Goal: Transaction & Acquisition: Purchase product/service

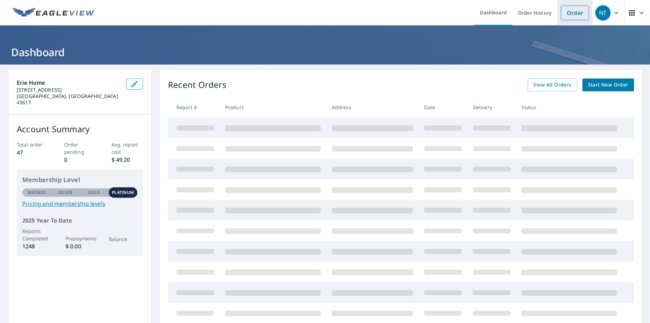
click at [563, 14] on link "Order" at bounding box center [575, 13] width 28 height 15
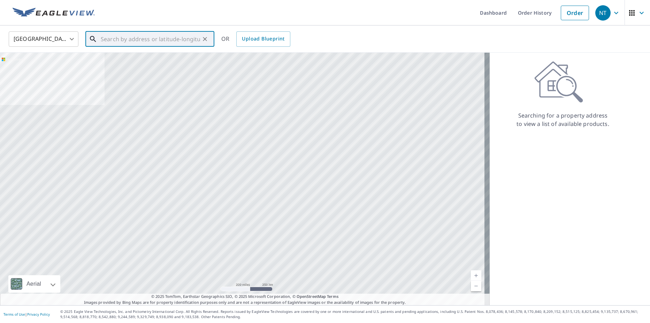
paste input "[STREET_ADDRESS]"
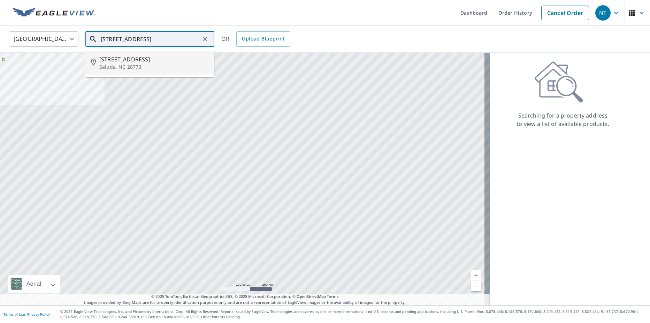
click at [111, 64] on p "Saluda, NC 28773" at bounding box center [154, 66] width 110 height 7
type input "[STREET_ADDRESS][PERSON_NAME]"
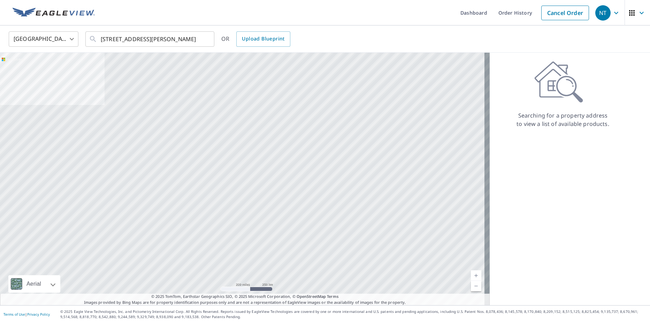
scroll to position [0, 0]
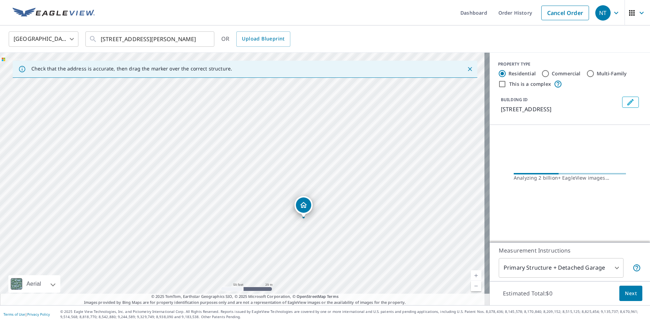
drag, startPoint x: 139, startPoint y: 163, endPoint x: 359, endPoint y: 226, distance: 228.5
click at [359, 226] on div "[STREET_ADDRESS][PERSON_NAME]" at bounding box center [245, 179] width 490 height 252
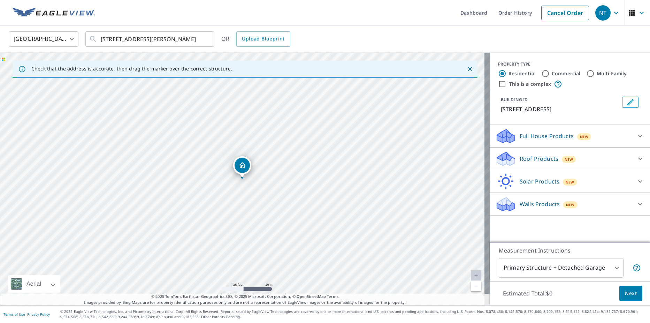
click at [528, 159] on p "Roof Products" at bounding box center [539, 158] width 39 height 8
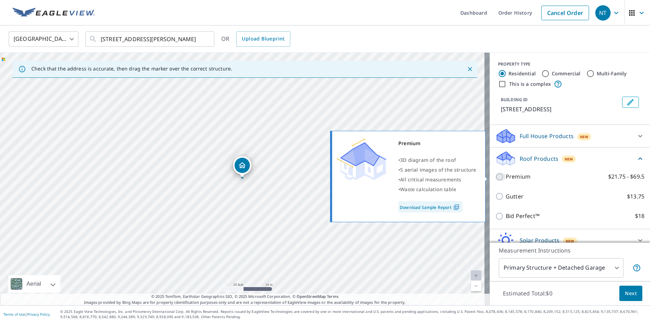
click at [496, 179] on input "Premium $21.75 - $69.5" at bounding box center [501, 177] width 10 height 8
checkbox input "true"
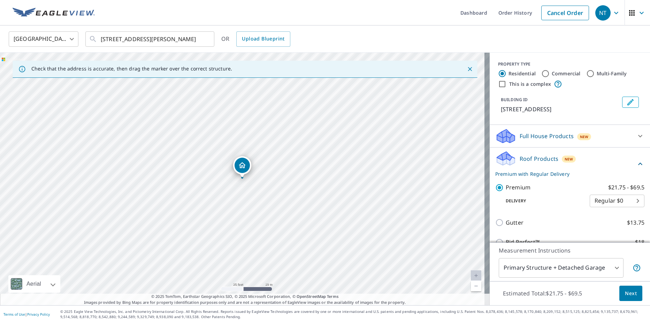
click at [630, 293] on span "Next" at bounding box center [631, 293] width 12 height 9
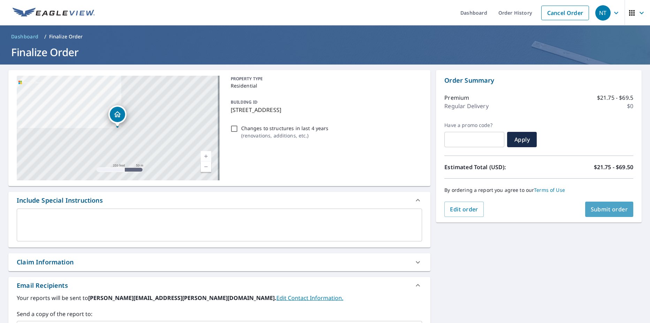
click at [593, 206] on span "Submit order" at bounding box center [609, 209] width 37 height 8
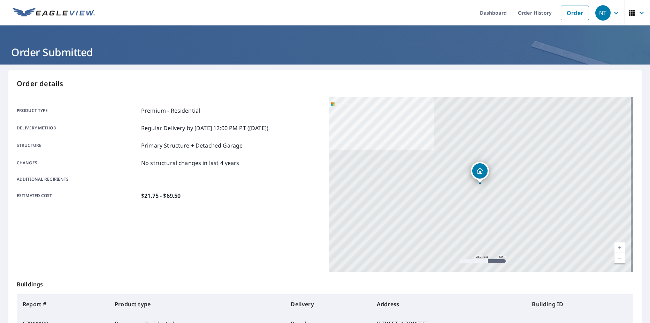
drag, startPoint x: 477, startPoint y: 12, endPoint x: 493, endPoint y: 46, distance: 38.2
click at [477, 12] on link "Dashboard" at bounding box center [494, 12] width 38 height 25
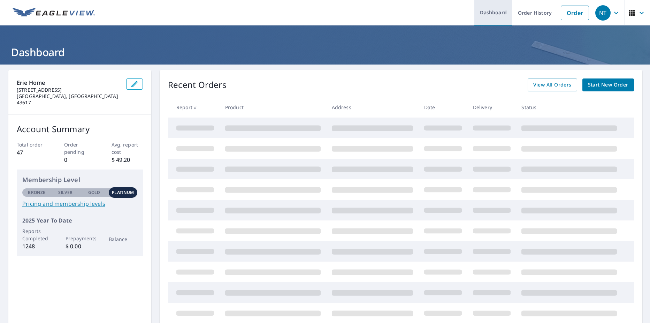
click at [483, 14] on link "Dashboard" at bounding box center [494, 12] width 38 height 25
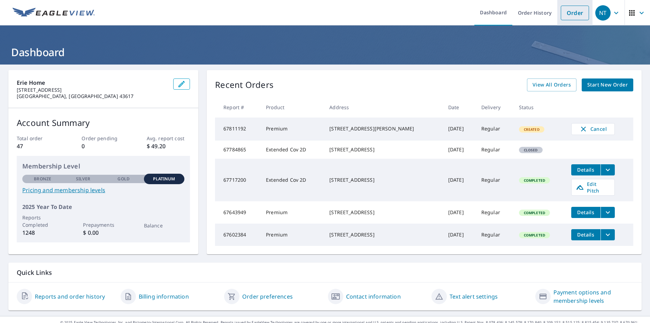
drag, startPoint x: 572, startPoint y: 14, endPoint x: 578, endPoint y: 25, distance: 12.6
click at [572, 14] on link "Order" at bounding box center [575, 13] width 28 height 15
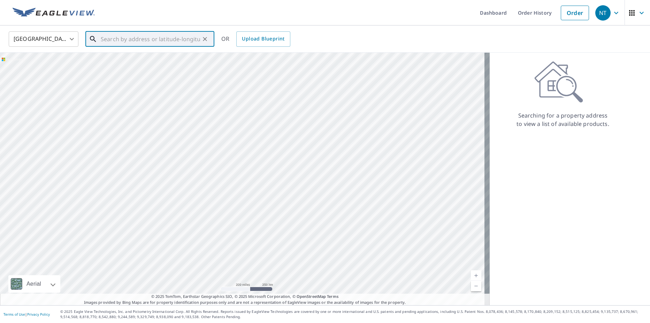
paste input "[STREET_ADDRESS]"
click at [117, 60] on span "[STREET_ADDRESS]" at bounding box center [154, 59] width 110 height 8
type input "[STREET_ADDRESS]"
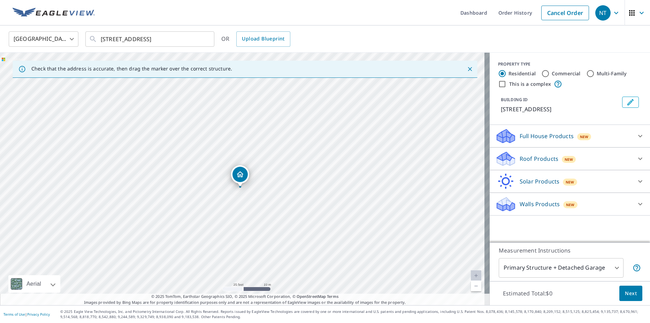
drag, startPoint x: 152, startPoint y: 180, endPoint x: 257, endPoint y: 194, distance: 106.2
click at [257, 194] on div "[STREET_ADDRESS]" at bounding box center [245, 179] width 490 height 252
click at [542, 159] on p "Roof Products" at bounding box center [539, 158] width 39 height 8
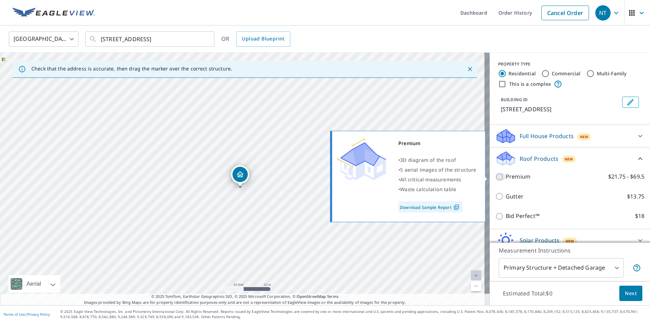
click at [496, 174] on input "Premium $21.75 - $69.5" at bounding box center [501, 177] width 10 height 8
checkbox input "true"
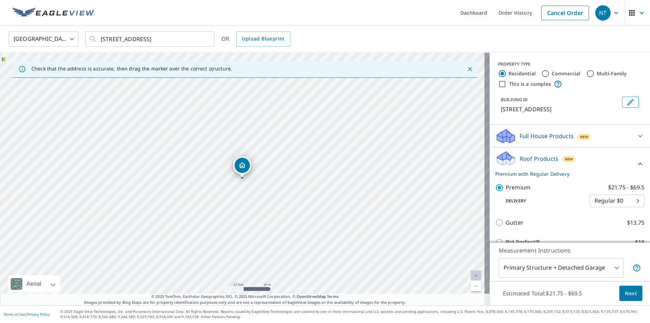
click at [620, 293] on button "Next" at bounding box center [631, 294] width 23 height 16
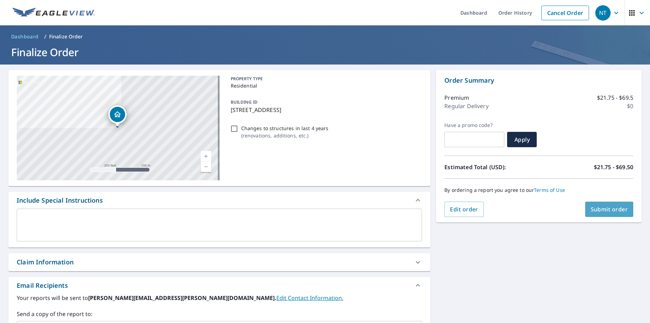
click at [596, 210] on span "Submit order" at bounding box center [609, 209] width 37 height 8
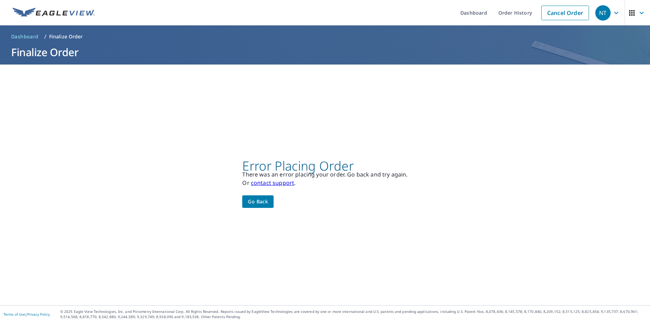
click at [254, 198] on span "Go back" at bounding box center [258, 201] width 20 height 9
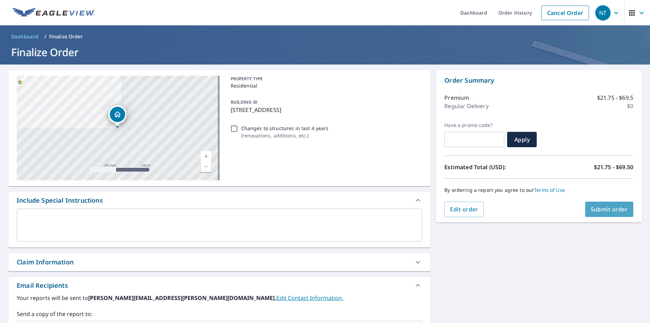
click at [603, 208] on span "Submit order" at bounding box center [609, 209] width 37 height 8
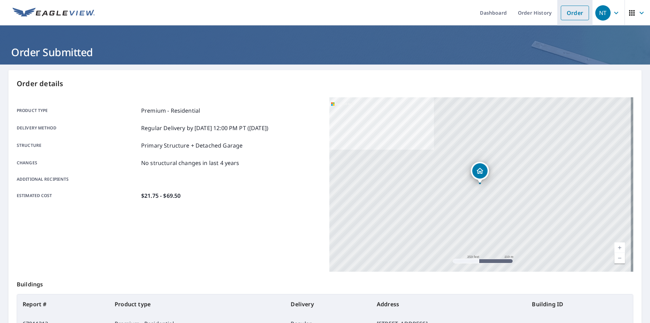
click at [568, 14] on link "Order" at bounding box center [575, 13] width 28 height 15
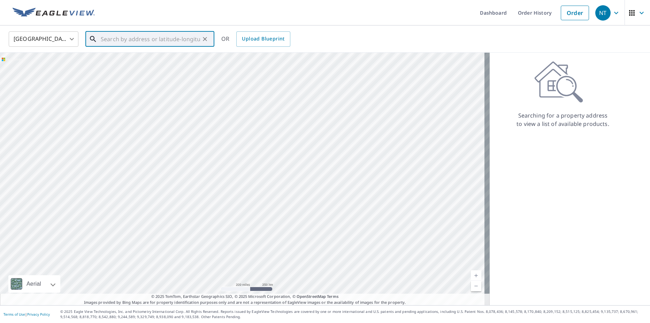
click at [138, 37] on input "text" at bounding box center [150, 39] width 99 height 20
paste input "[STREET_ADDRESS][PERSON_NAME]"
click at [121, 56] on span "6796 [PERSON_NAME] Dr" at bounding box center [154, 59] width 110 height 8
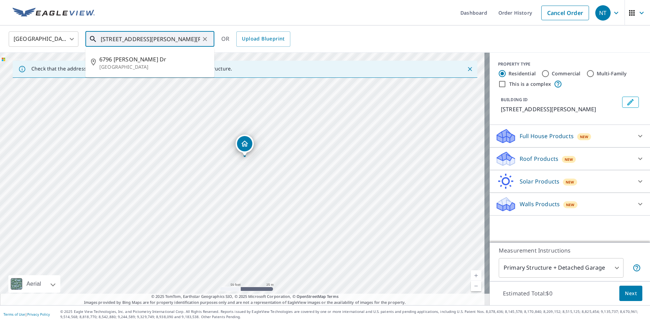
click at [142, 38] on input "[STREET_ADDRESS][PERSON_NAME][PERSON_NAME]" at bounding box center [150, 39] width 99 height 20
click at [143, 40] on input "[STREET_ADDRESS][PERSON_NAME][PERSON_NAME]" at bounding box center [150, 39] width 99 height 20
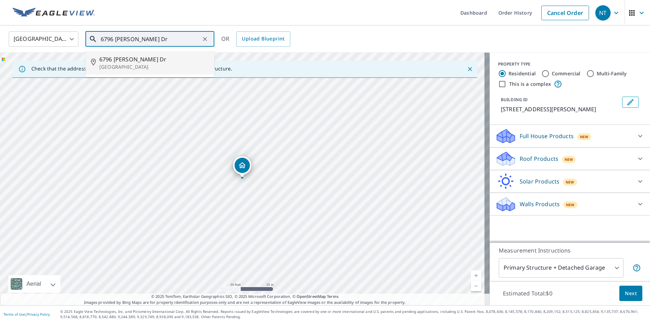
click at [244, 180] on div "[STREET_ADDRESS][PERSON_NAME]" at bounding box center [245, 179] width 490 height 252
click at [128, 69] on p "[GEOGRAPHIC_DATA]" at bounding box center [154, 66] width 110 height 7
type input "[STREET_ADDRESS][PERSON_NAME]"
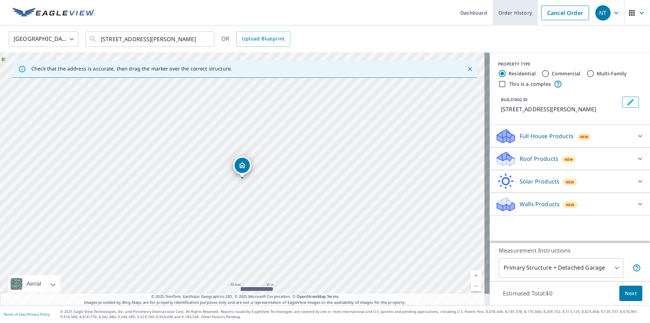
click at [552, 16] on link "Cancel Order" at bounding box center [566, 13] width 48 height 15
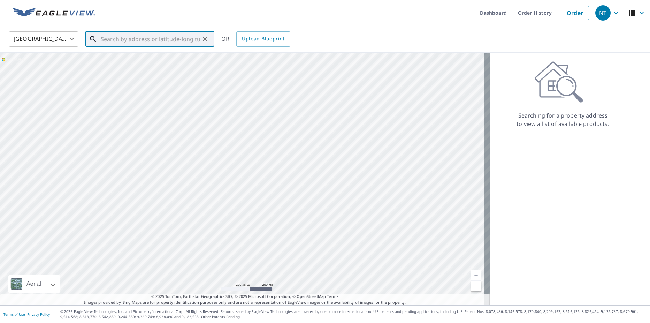
paste input "[STREET_ADDRESS],"
click at [122, 65] on p "[GEOGRAPHIC_DATA]" at bounding box center [154, 66] width 110 height 7
type input "[STREET_ADDRESS]"
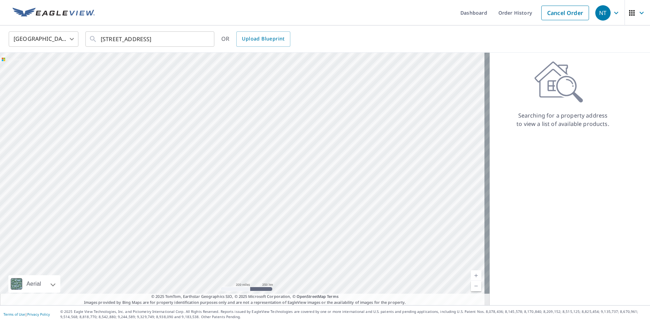
scroll to position [0, 0]
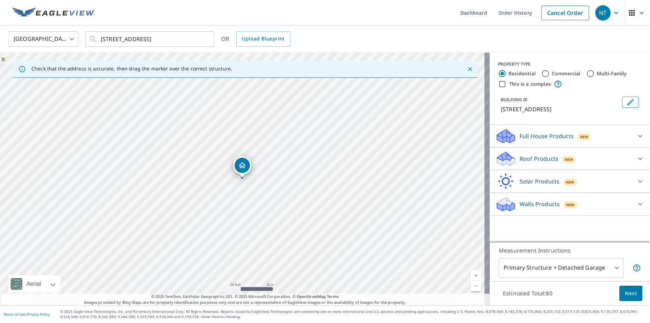
click at [239, 187] on div "[STREET_ADDRESS]" at bounding box center [245, 179] width 490 height 252
drag, startPoint x: 244, startPoint y: 158, endPoint x: 247, endPoint y: 163, distance: 5.6
click at [568, 163] on div "New" at bounding box center [569, 159] width 14 height 7
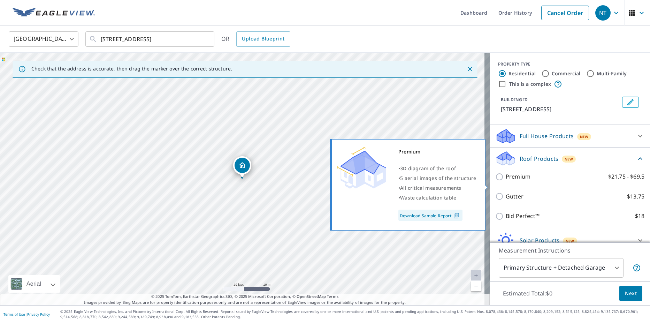
click at [496, 181] on input "Premium $21.75 - $69.5" at bounding box center [501, 177] width 10 height 8
checkbox input "true"
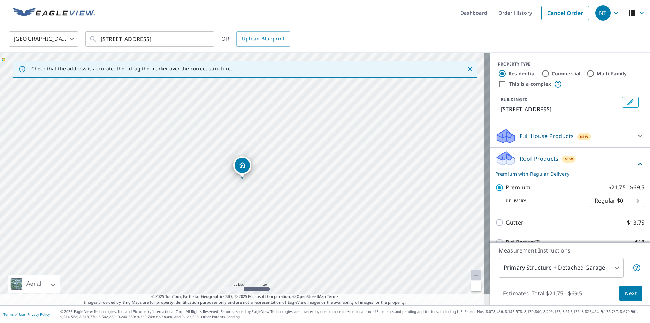
click at [629, 293] on span "Next" at bounding box center [631, 293] width 12 height 9
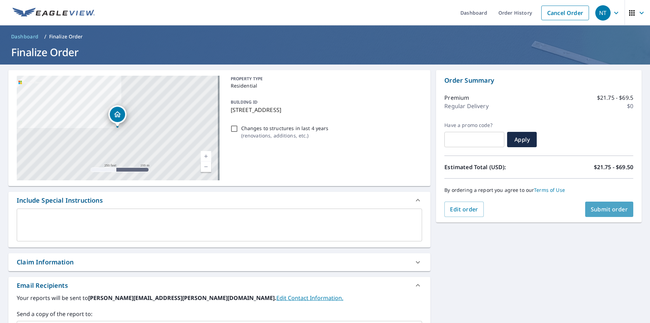
click at [608, 212] on span "Submit order" at bounding box center [609, 209] width 37 height 8
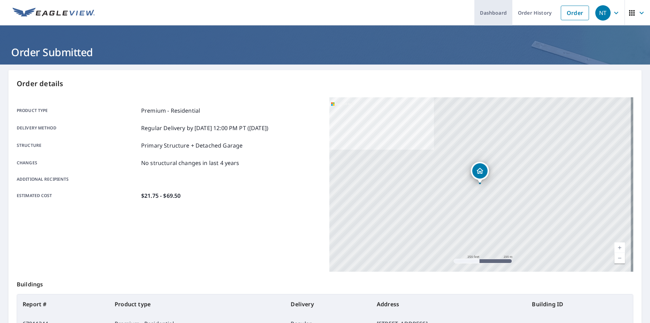
click at [484, 11] on link "Dashboard" at bounding box center [494, 12] width 38 height 25
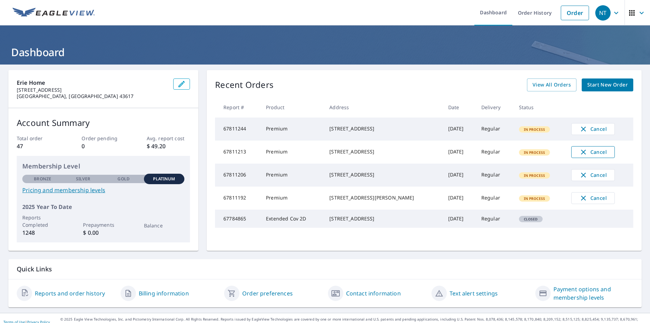
click at [595, 154] on span "Cancel" at bounding box center [593, 152] width 29 height 8
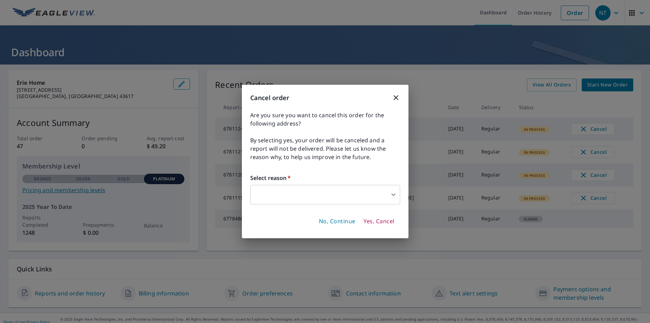
click at [383, 221] on span "Yes, Cancel" at bounding box center [379, 222] width 31 height 8
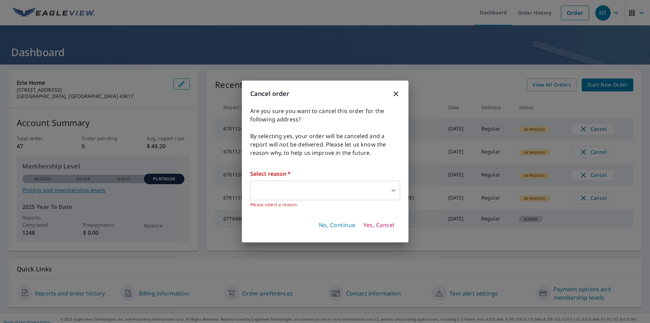
click at [269, 189] on body "NT NT Dashboard Order History Order NT Dashboard Erie Home [STREET_ADDRESS] Acc…" at bounding box center [325, 161] width 650 height 323
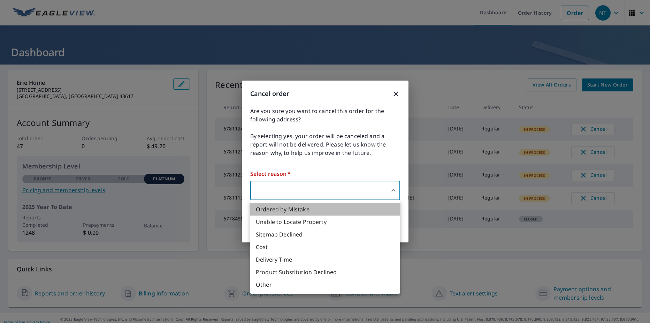
click at [271, 212] on li "Ordered by Mistake" at bounding box center [325, 209] width 150 height 13
type input "30"
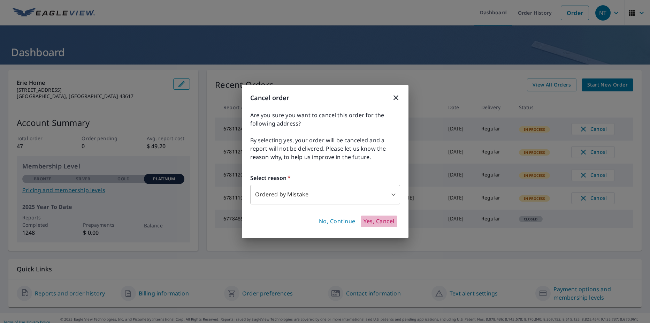
click at [382, 223] on span "Yes, Cancel" at bounding box center [379, 222] width 31 height 8
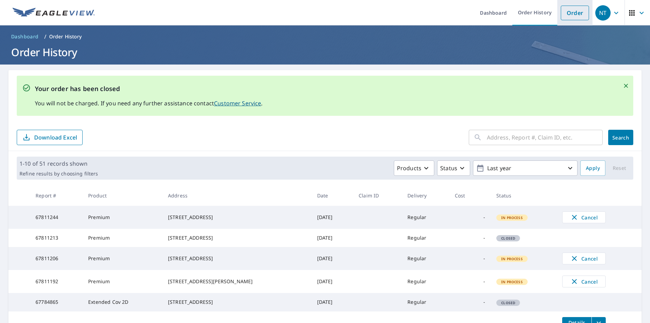
click at [576, 15] on link "Order" at bounding box center [575, 13] width 28 height 15
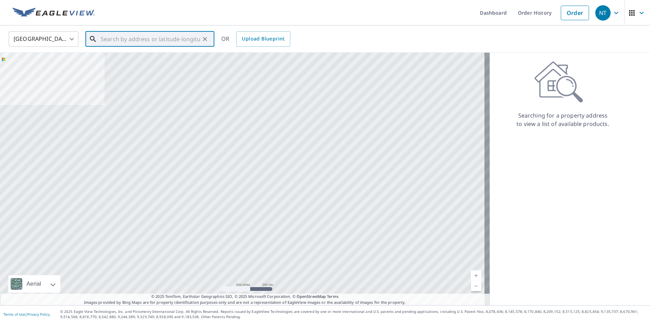
paste input "[STREET_ADDRESS][PERSON_NAME]"
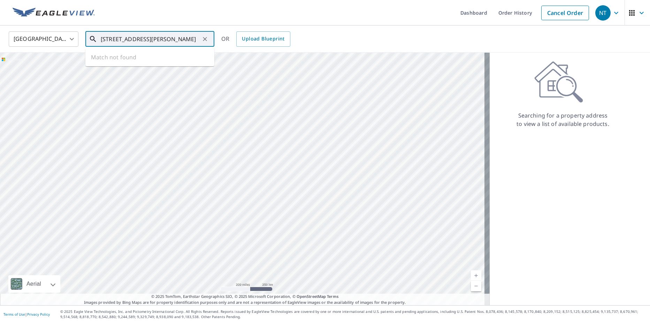
scroll to position [0, 10]
click at [147, 67] on p "[GEOGRAPHIC_DATA]" at bounding box center [154, 66] width 110 height 7
type input "[STREET_ADDRESS][PERSON_NAME][PERSON_NAME]"
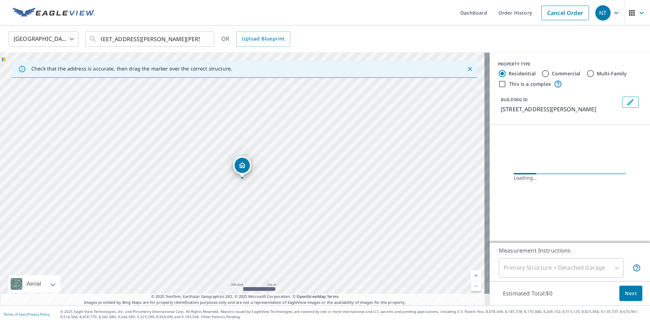
scroll to position [0, 0]
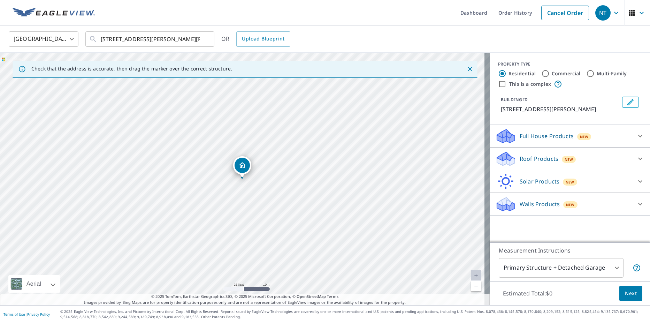
click at [553, 161] on div "Roof Products New" at bounding box center [564, 159] width 137 height 16
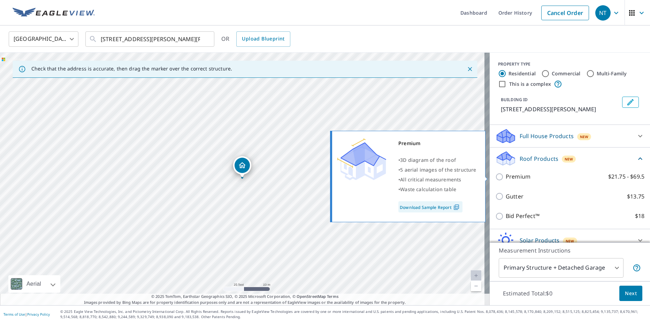
click at [511, 173] on p "Premium" at bounding box center [518, 176] width 25 height 9
click at [506, 173] on input "Premium $21.75 - $69.5" at bounding box center [501, 177] width 10 height 8
checkbox input "true"
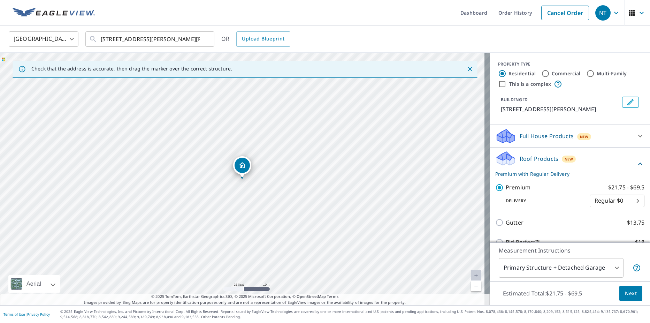
click at [621, 288] on button "Next" at bounding box center [631, 294] width 23 height 16
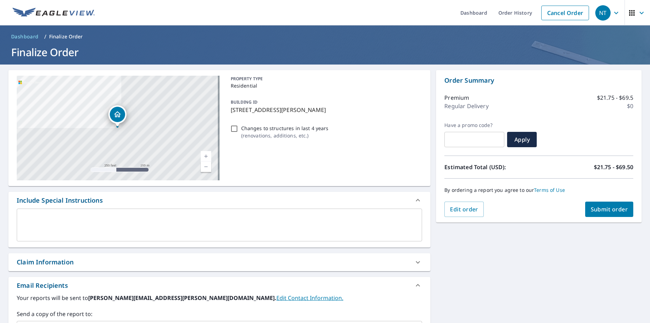
click at [598, 203] on button "Submit order" at bounding box center [610, 209] width 48 height 15
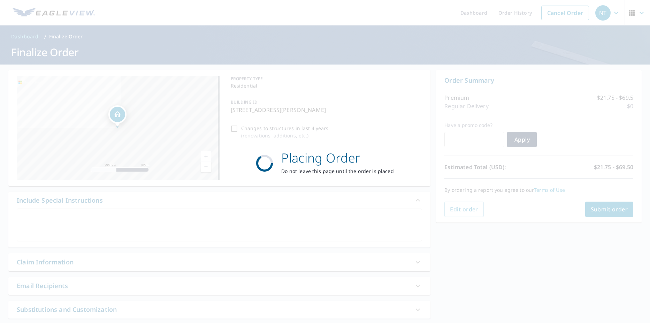
click at [353, 216] on div "Placing Order Do not leave this page until the order is placed" at bounding box center [325, 161] width 650 height 323
